Goal: Information Seeking & Learning: Learn about a topic

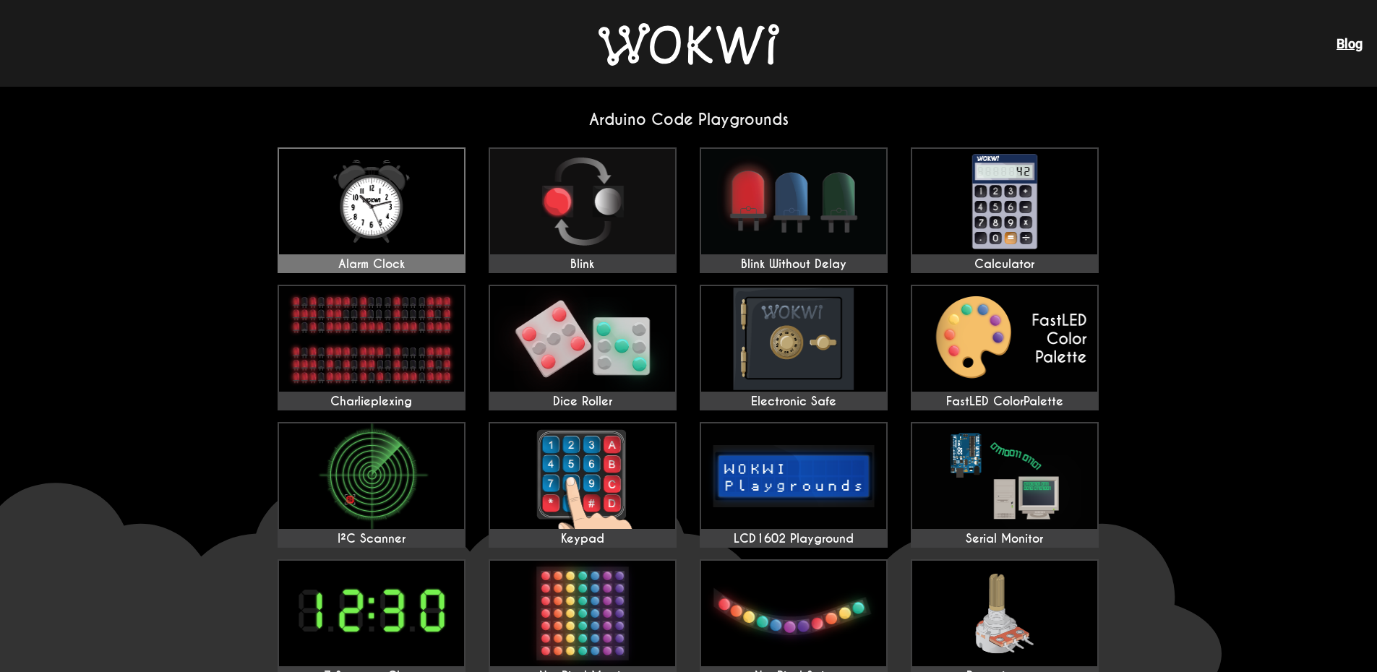
click at [435, 208] on img at bounding box center [371, 202] width 185 height 106
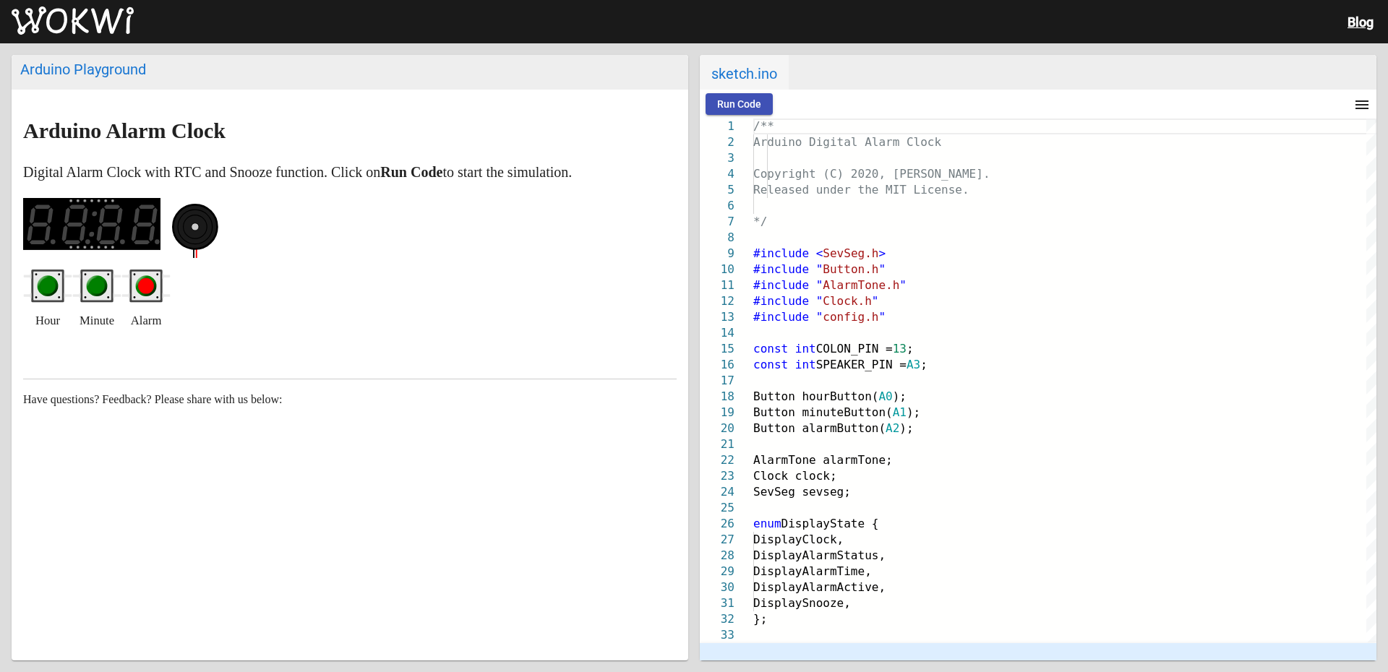
click at [148, 285] on circle "red pushbutton" at bounding box center [146, 286] width 16 height 16
click at [148, 286] on circle "red pushbutton" at bounding box center [146, 286] width 16 height 16
click at [90, 288] on circle "green pushbutton" at bounding box center [97, 286] width 16 height 16
click at [45, 290] on circle "green pushbutton" at bounding box center [48, 286] width 16 height 16
